Goal: Task Accomplishment & Management: Use online tool/utility

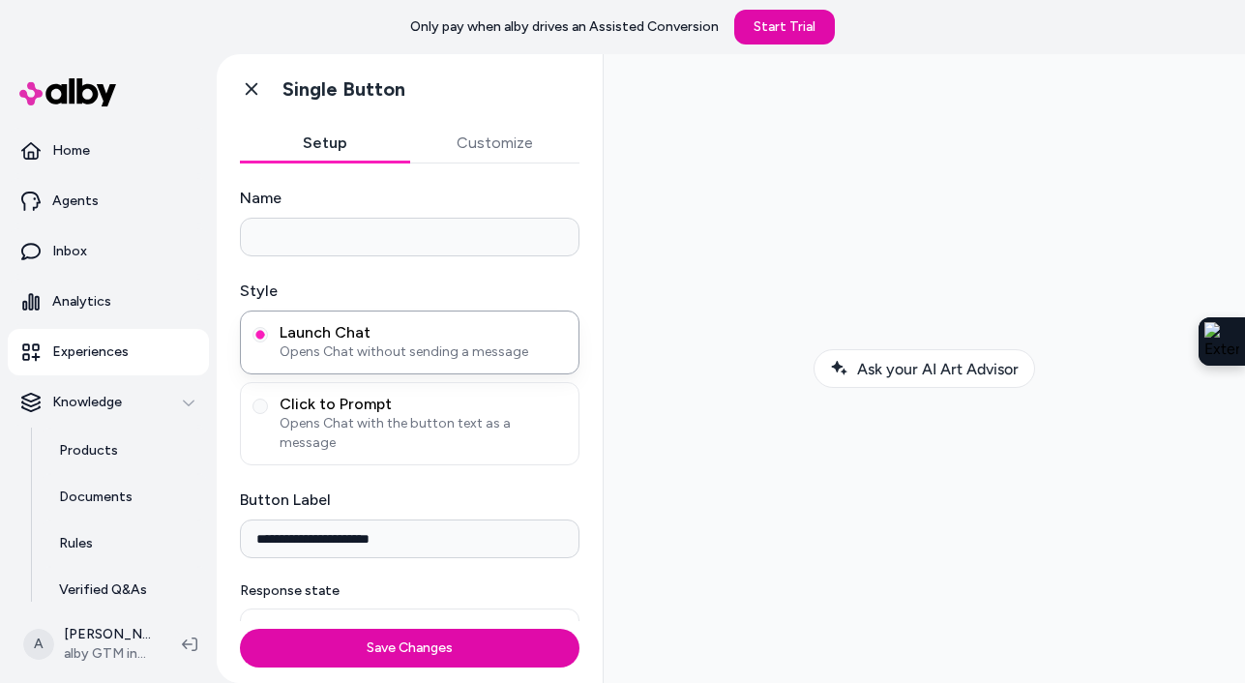
scroll to position [10, 0]
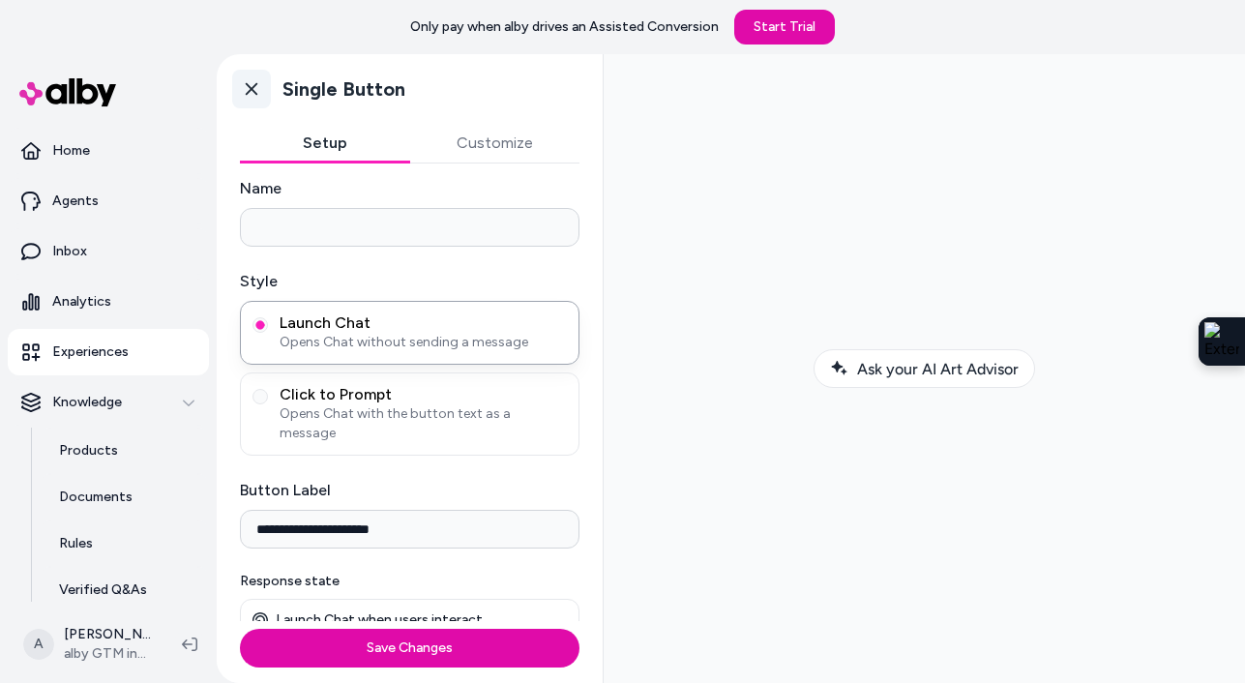
click at [251, 92] on icon at bounding box center [251, 88] width 19 height 19
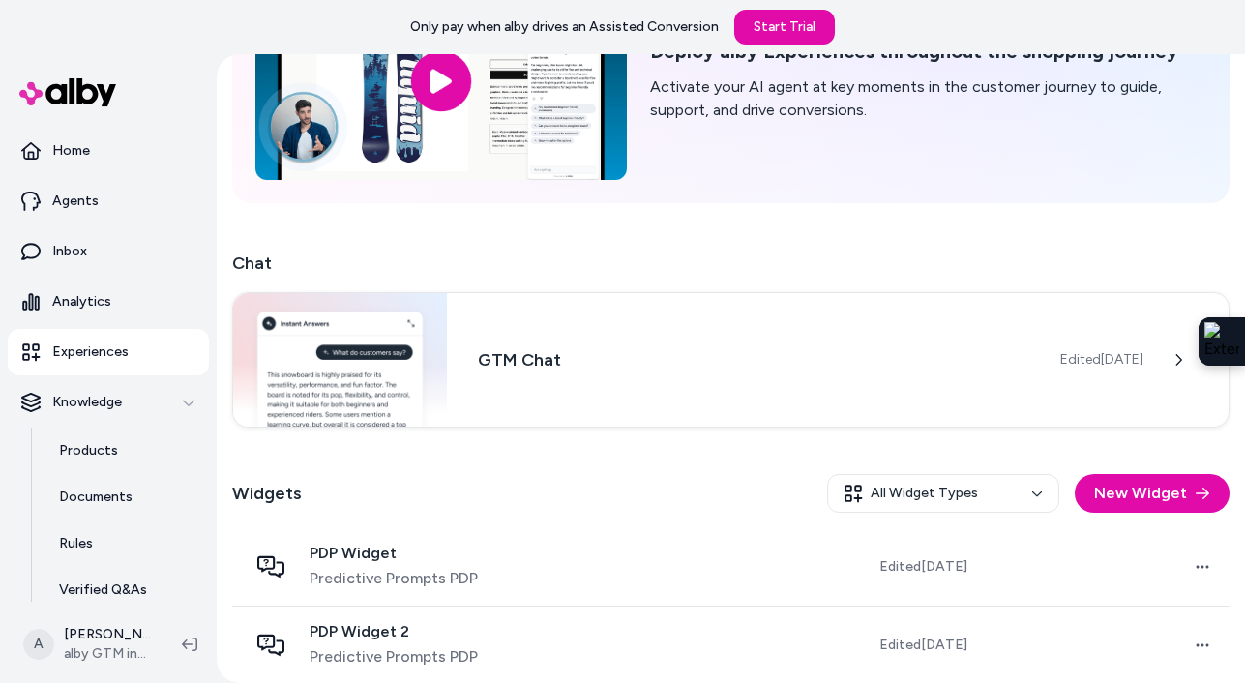
scroll to position [188, 0]
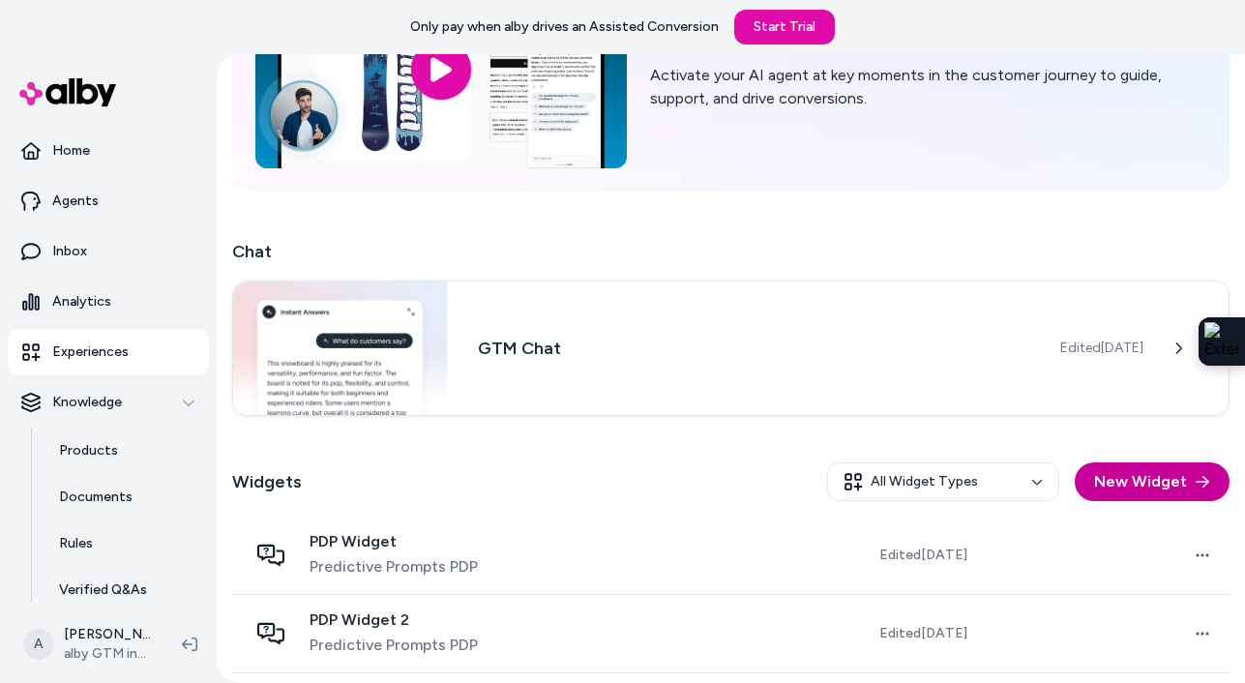
click at [1134, 477] on button "New Widget" at bounding box center [1152, 481] width 155 height 39
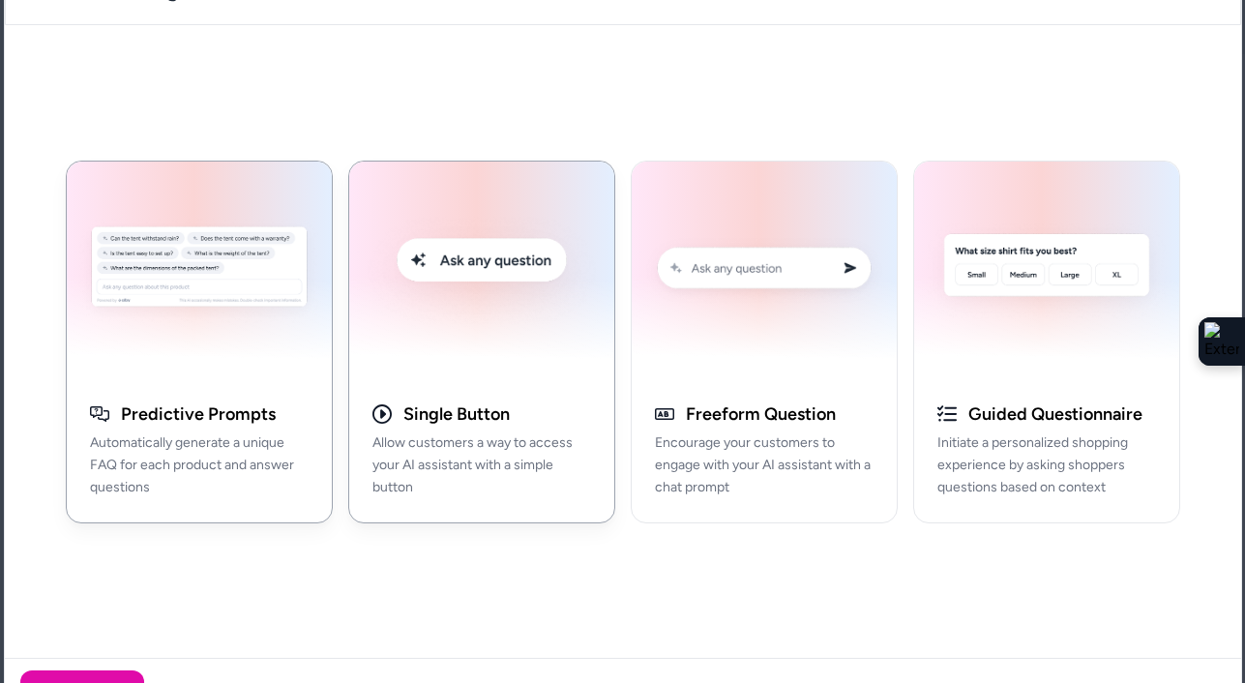
click at [499, 357] on img "button" at bounding box center [482, 270] width 242 height 195
click at [97, 678] on button "Next" at bounding box center [82, 693] width 124 height 46
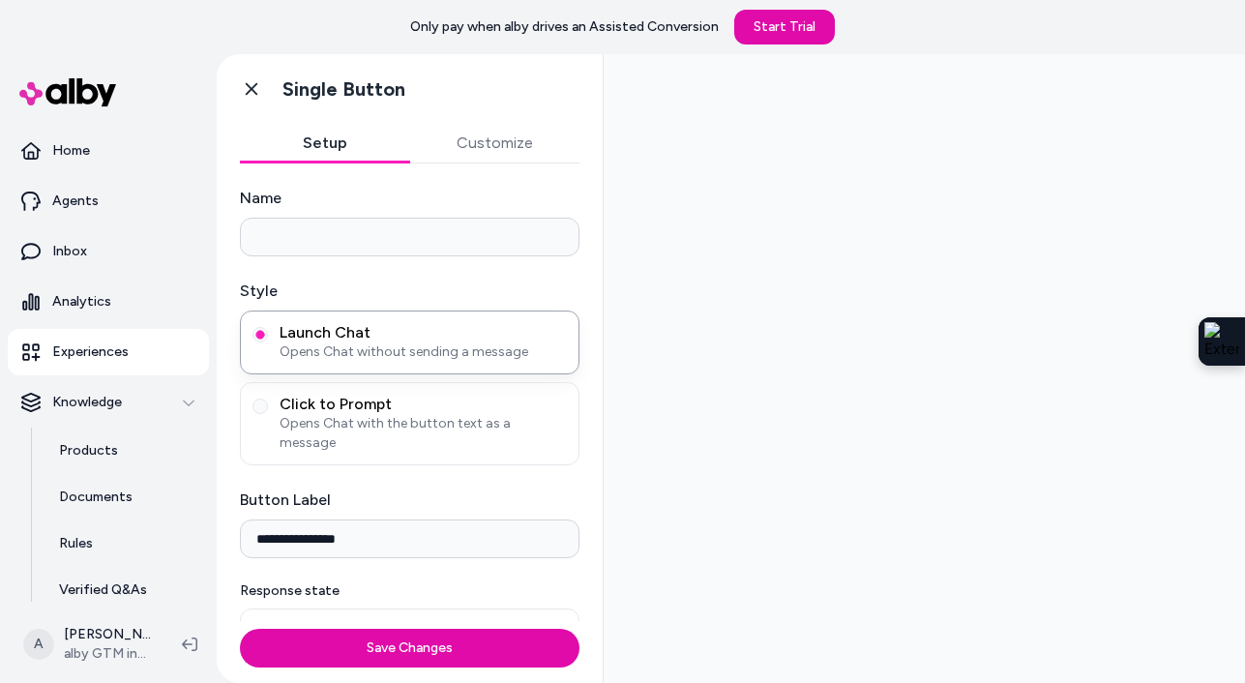
click at [488, 150] on button "Customize" at bounding box center [495, 143] width 170 height 39
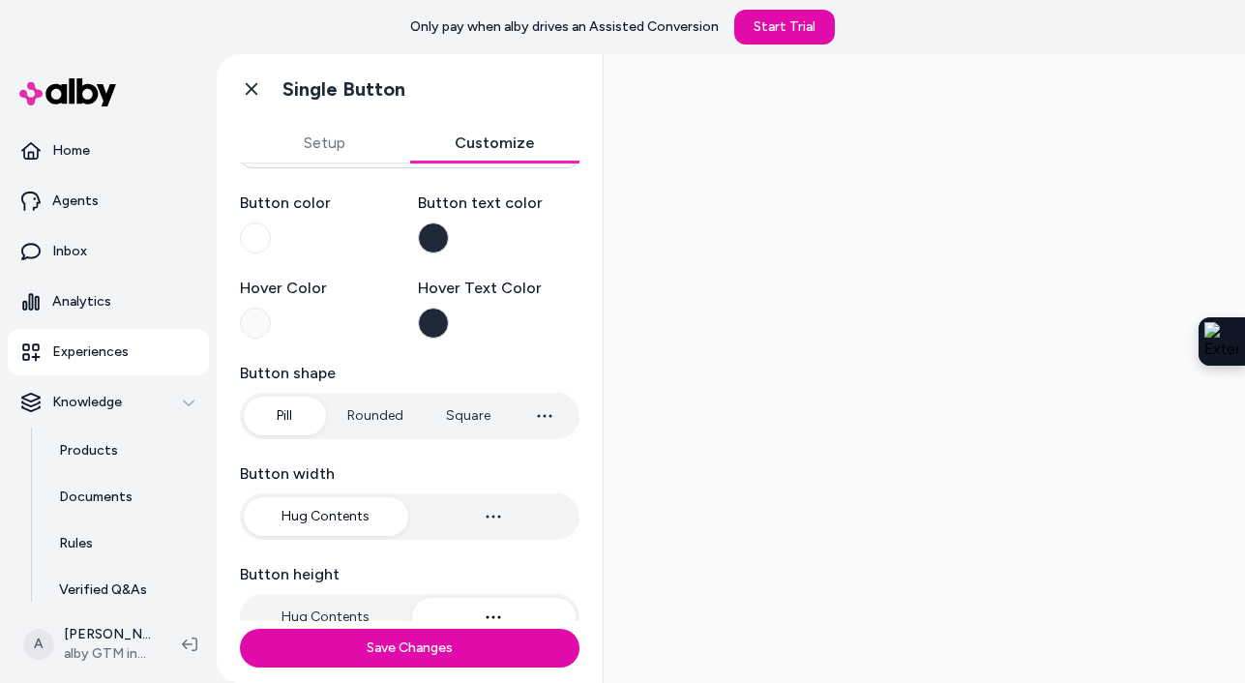
scroll to position [148, 0]
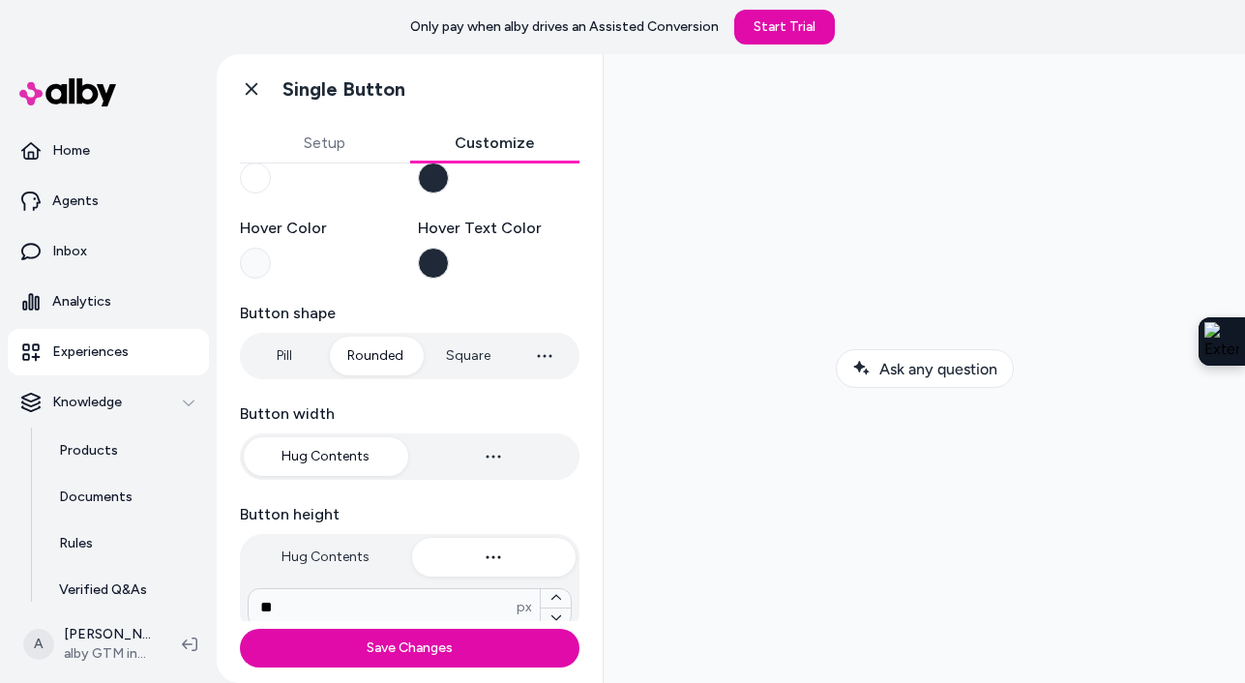
click at [370, 359] on button "Rounded" at bounding box center [375, 356] width 95 height 39
type input "*"
click at [479, 359] on button "Square" at bounding box center [468, 356] width 83 height 39
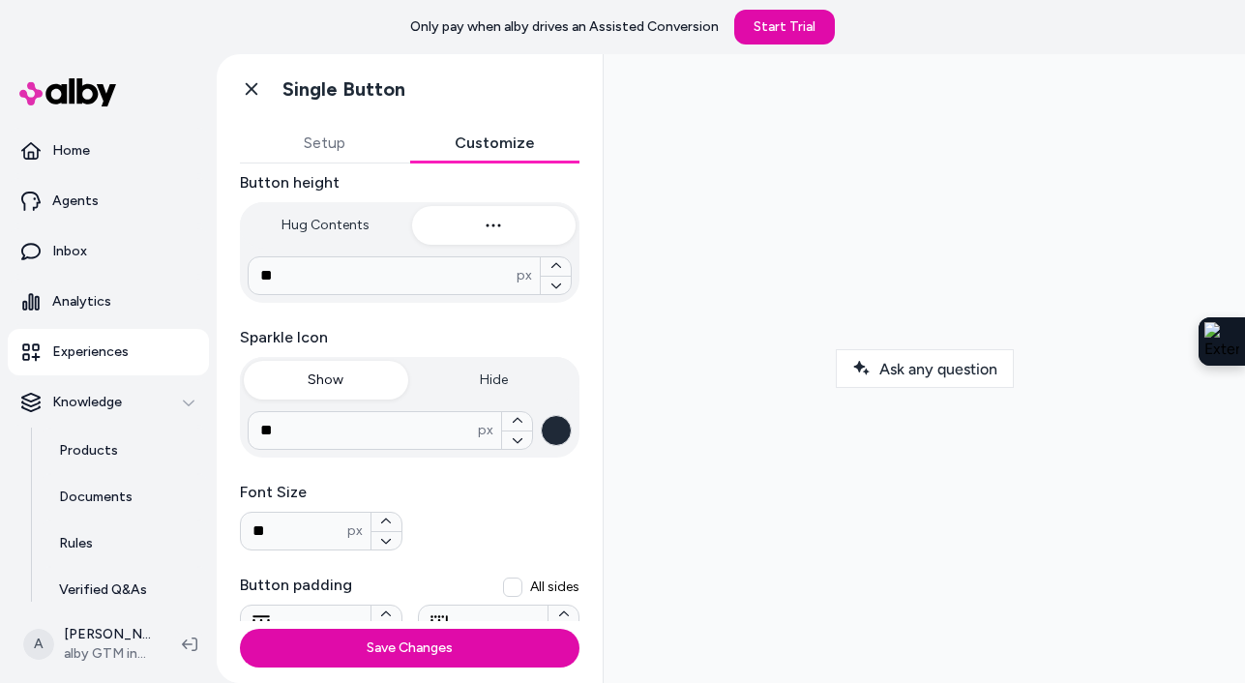
scroll to position [500, 0]
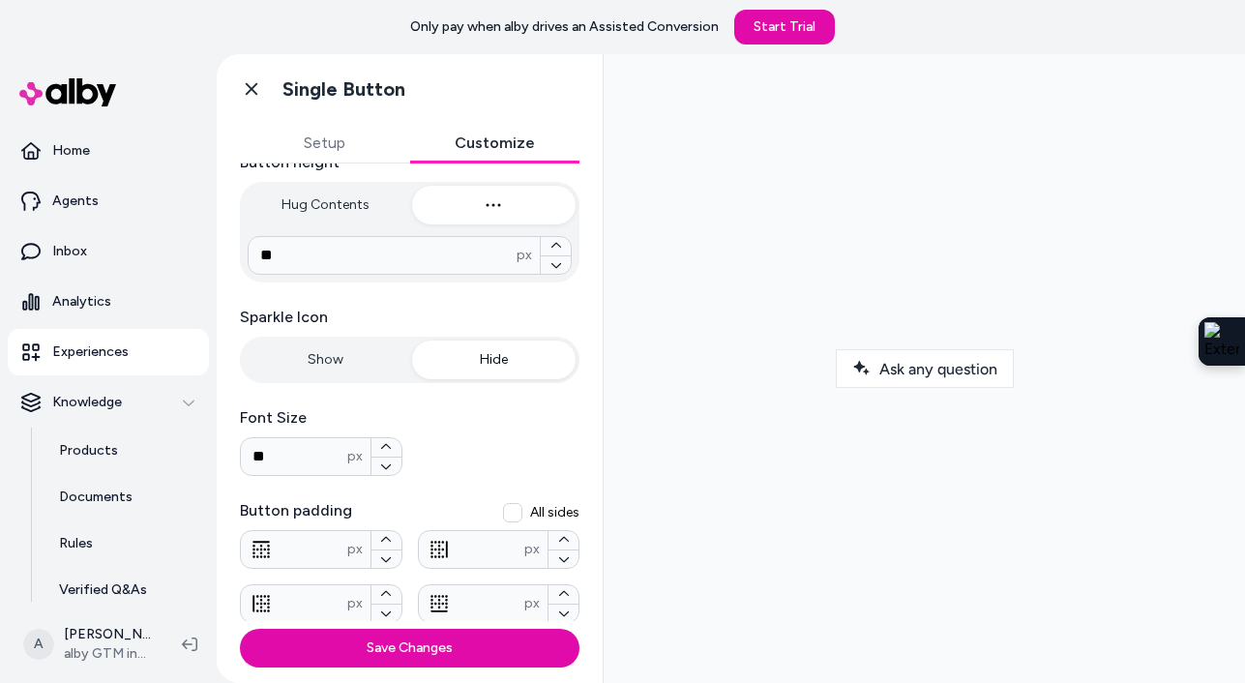
click at [495, 361] on button "Hide" at bounding box center [494, 360] width 164 height 39
click at [307, 361] on button "Show" at bounding box center [326, 360] width 164 height 39
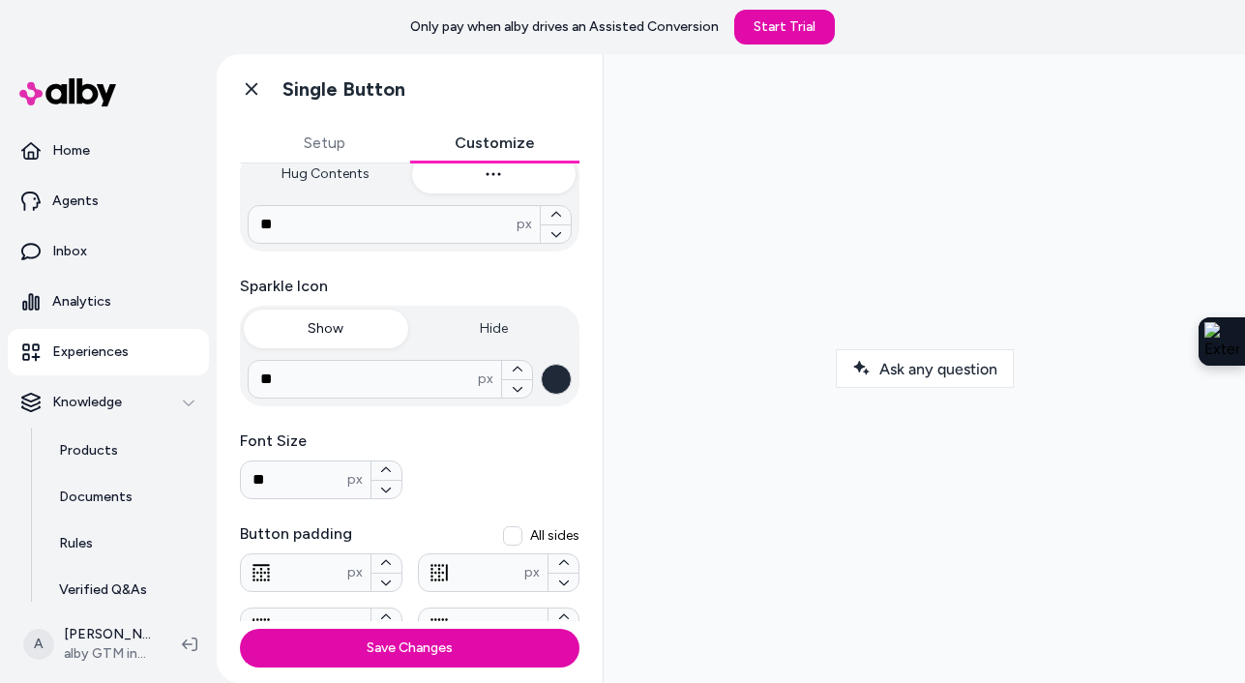
scroll to position [523, 0]
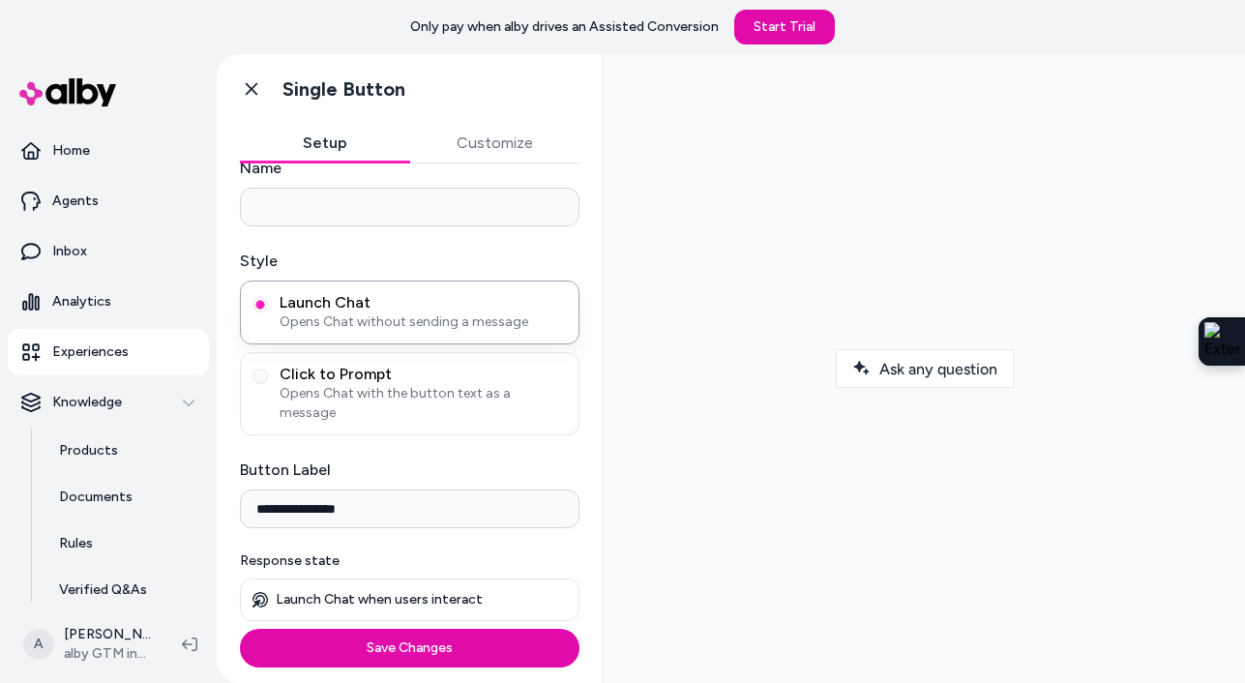
click at [337, 146] on button "Setup" at bounding box center [325, 143] width 170 height 39
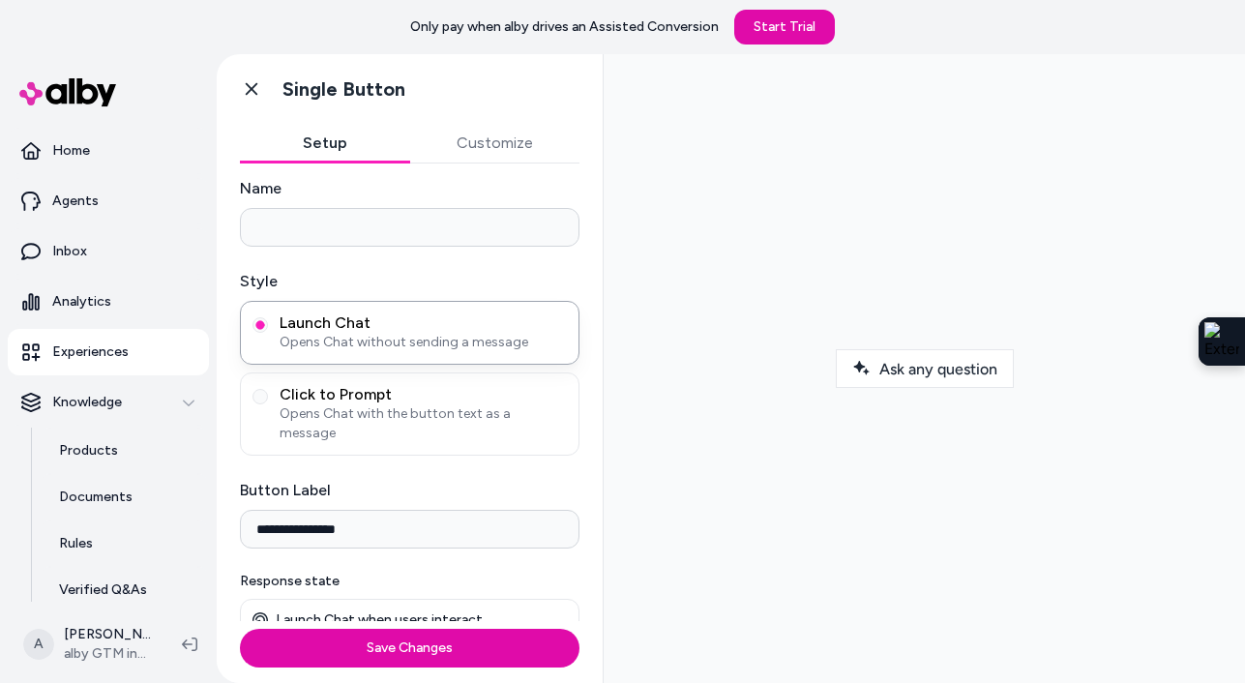
click at [326, 512] on input "**********" at bounding box center [410, 529] width 340 height 39
drag, startPoint x: 360, startPoint y: 512, endPoint x: 160, endPoint y: 511, distance: 200.2
click at [160, 511] on section "**********" at bounding box center [622, 395] width 1245 height 683
click at [492, 147] on button "Customize" at bounding box center [495, 143] width 170 height 39
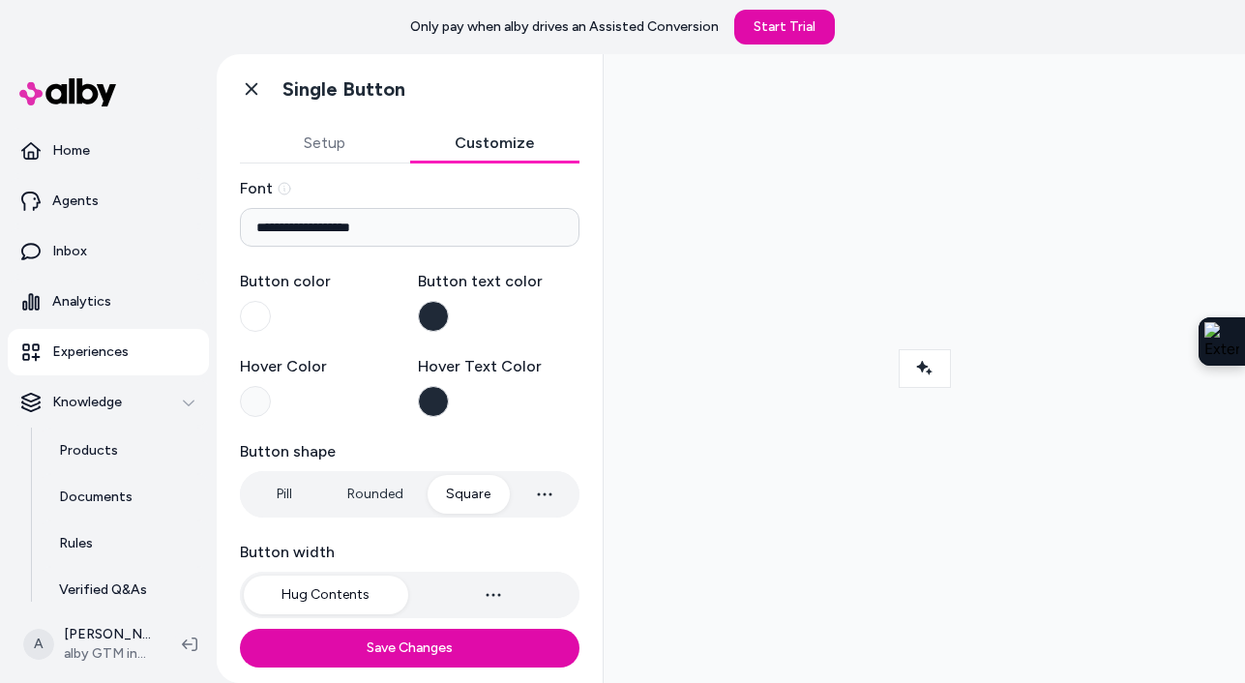
click at [438, 300] on label "Button text color" at bounding box center [499, 301] width 163 height 62
click at [438, 301] on button "Button text color" at bounding box center [433, 316] width 31 height 31
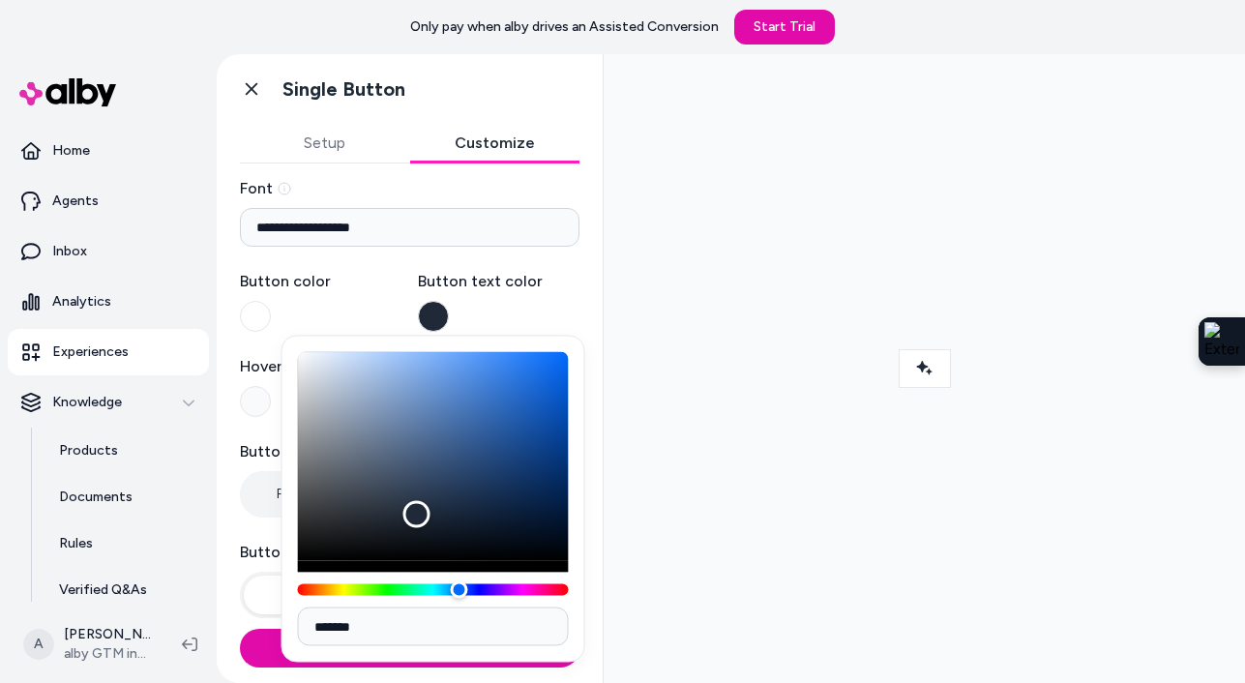
click at [305, 293] on label "Button color" at bounding box center [321, 301] width 163 height 62
click at [271, 301] on button "Button color" at bounding box center [255, 316] width 31 height 31
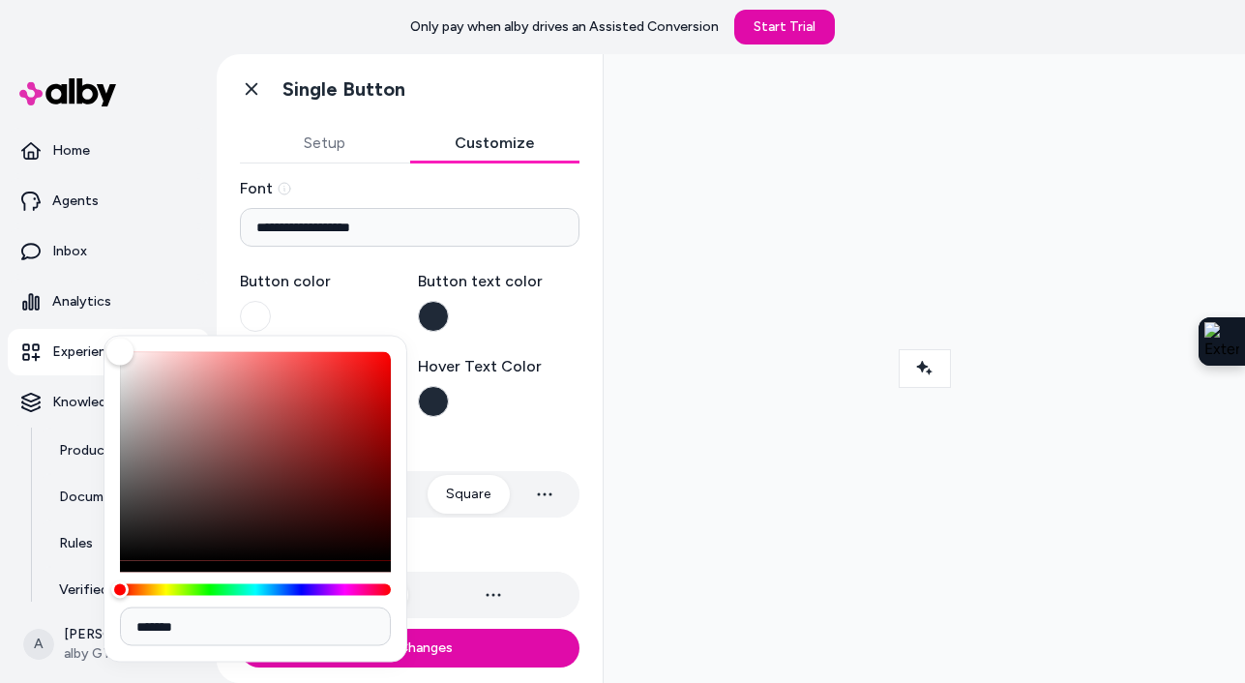
click at [480, 441] on label "Button shape" at bounding box center [410, 451] width 340 height 23
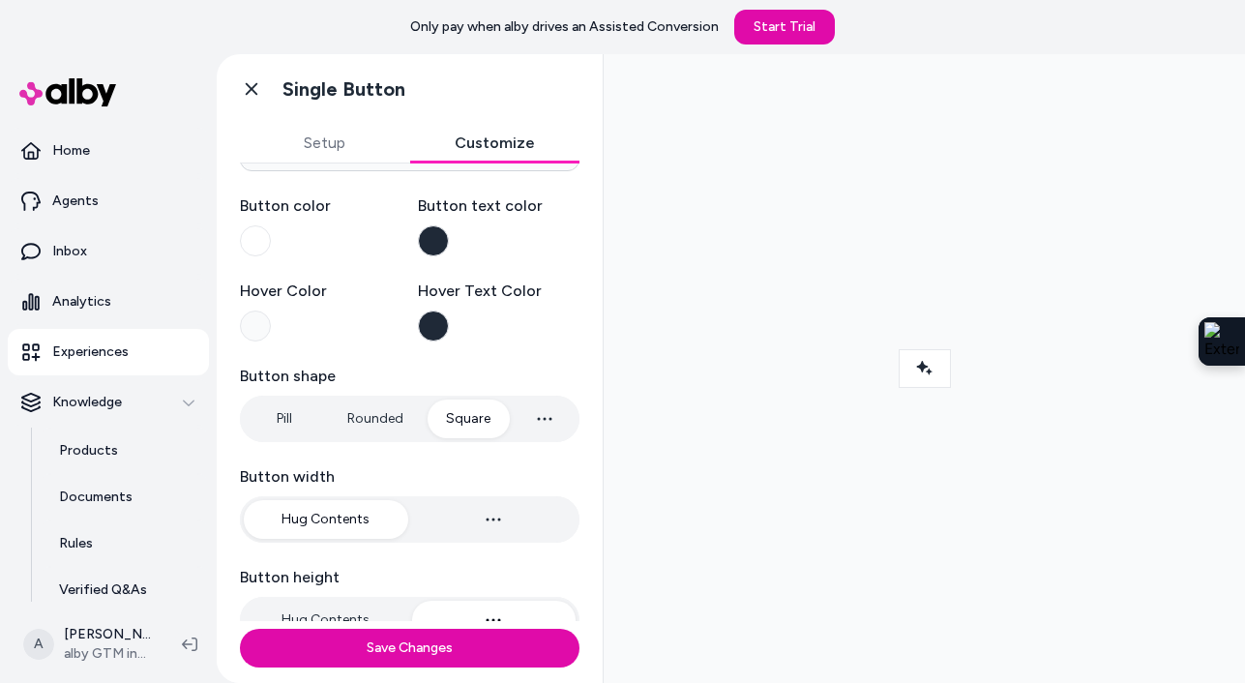
scroll to position [117, 0]
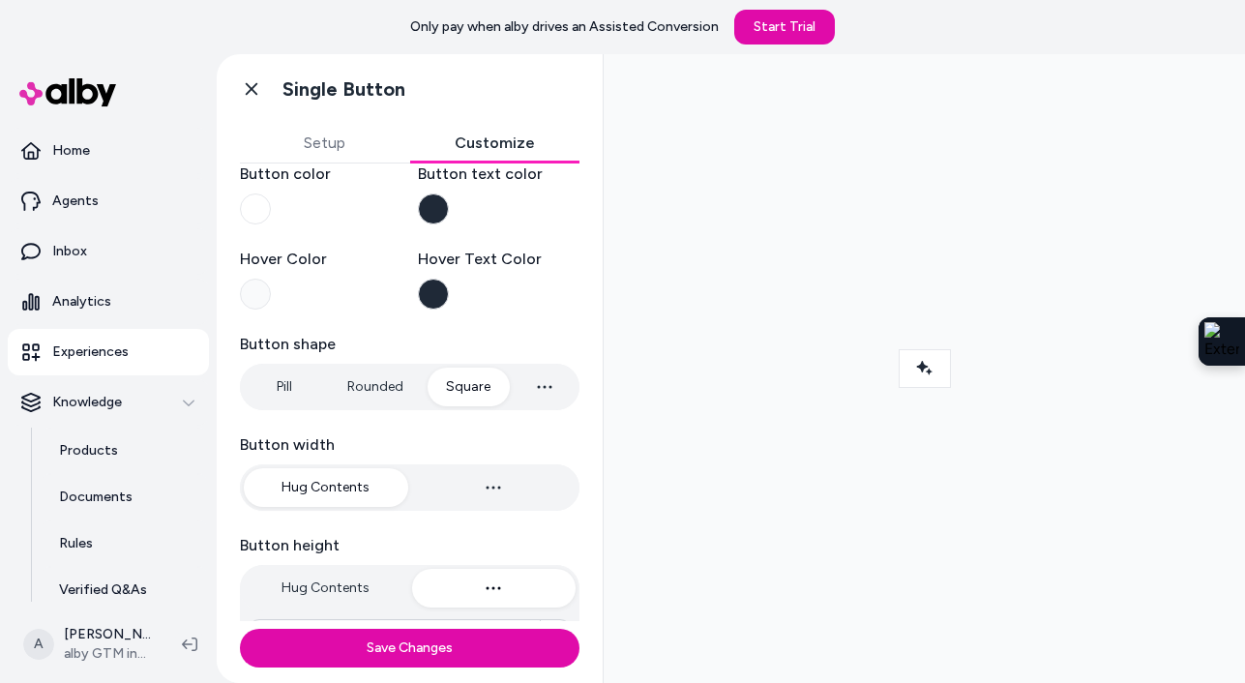
type input "****"
click at [280, 388] on button "Pill" at bounding box center [284, 387] width 80 height 39
click at [318, 143] on button "Setup" at bounding box center [325, 143] width 170 height 39
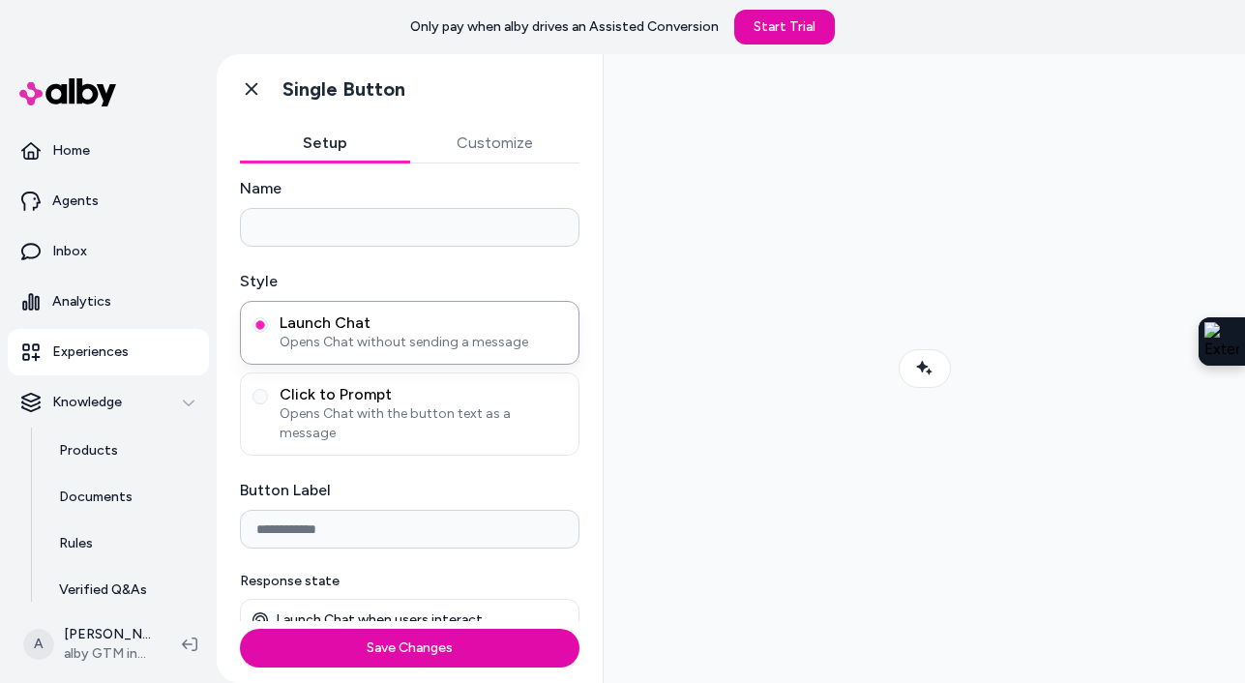
click at [333, 510] on input "Button Label" at bounding box center [410, 529] width 340 height 39
click at [649, 430] on div at bounding box center [924, 369] width 610 height 598
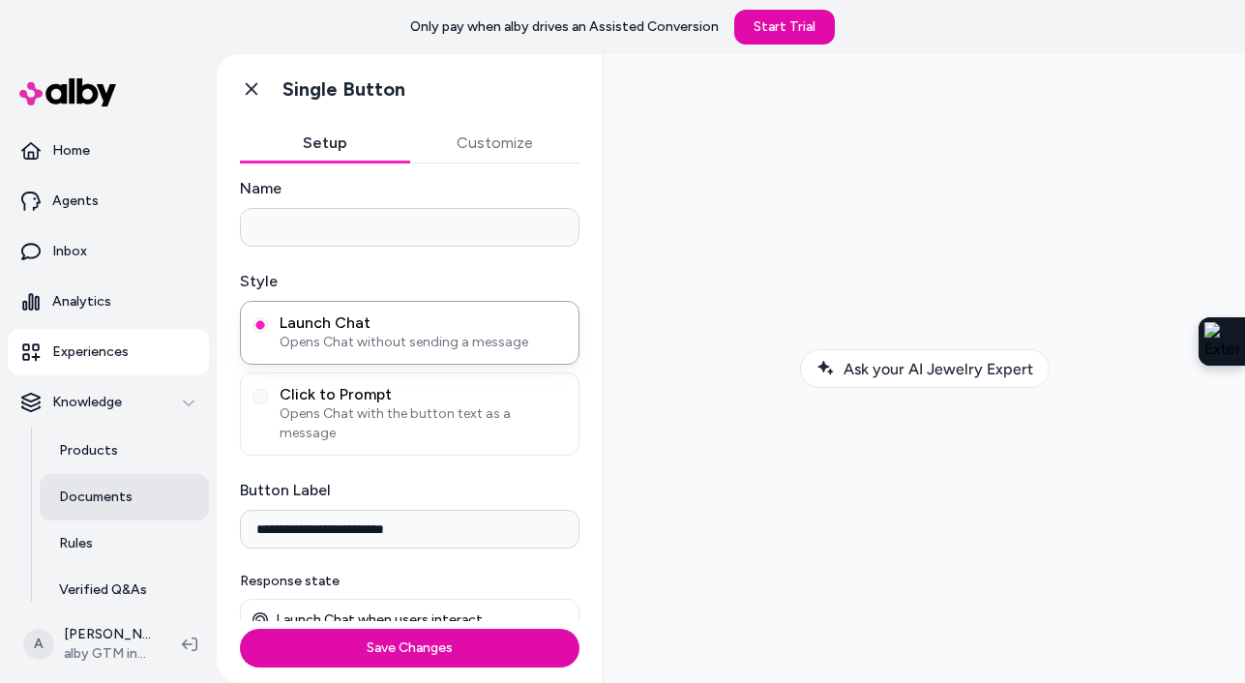
drag, startPoint x: 439, startPoint y: 517, endPoint x: 204, endPoint y: 507, distance: 235.3
click at [204, 507] on section "**********" at bounding box center [622, 395] width 1245 height 683
type input "**********"
